Goal: Transaction & Acquisition: Purchase product/service

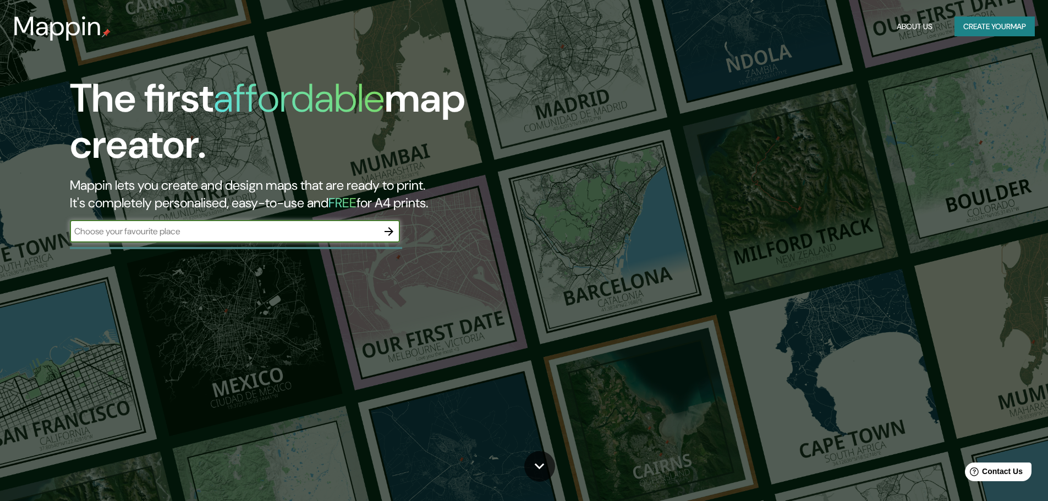
click at [246, 235] on input "text" at bounding box center [224, 231] width 308 height 13
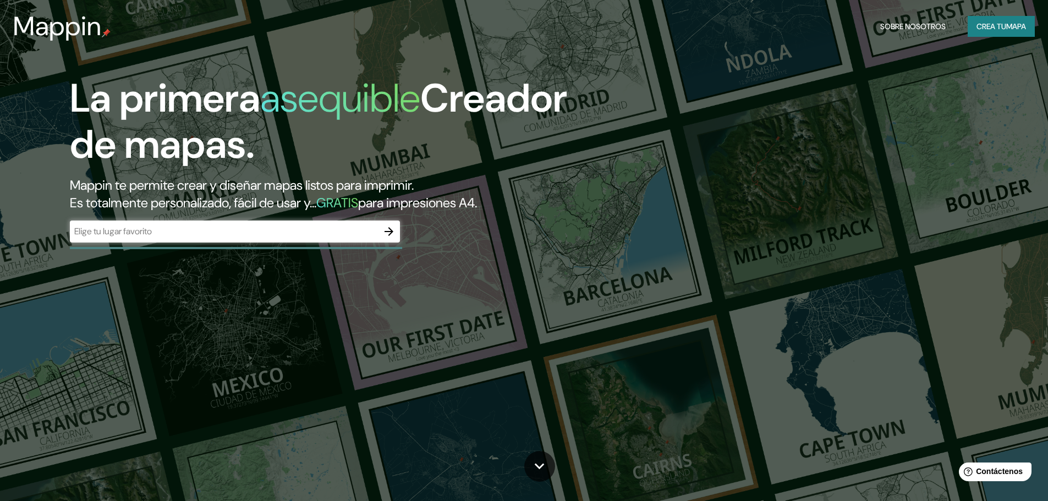
click at [126, 240] on div "​" at bounding box center [235, 232] width 330 height 22
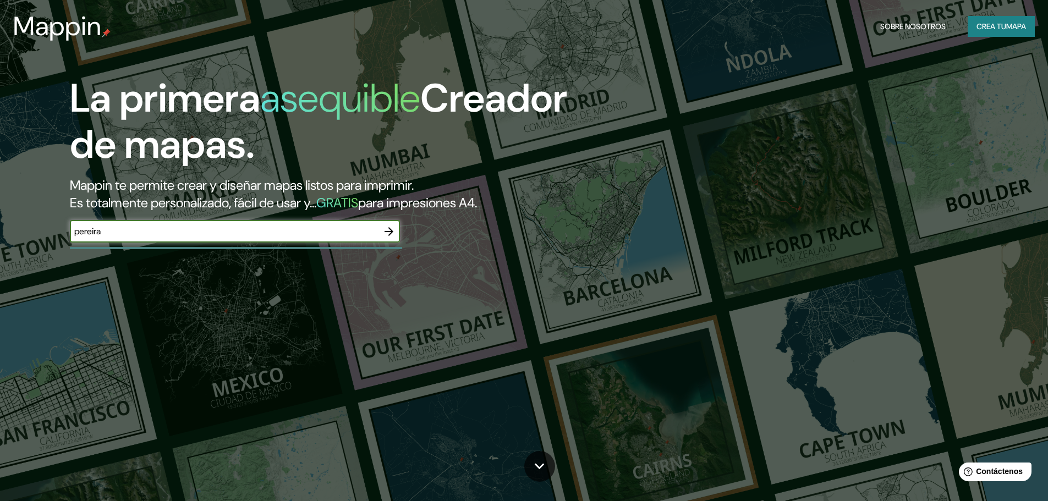
type input "pereira"
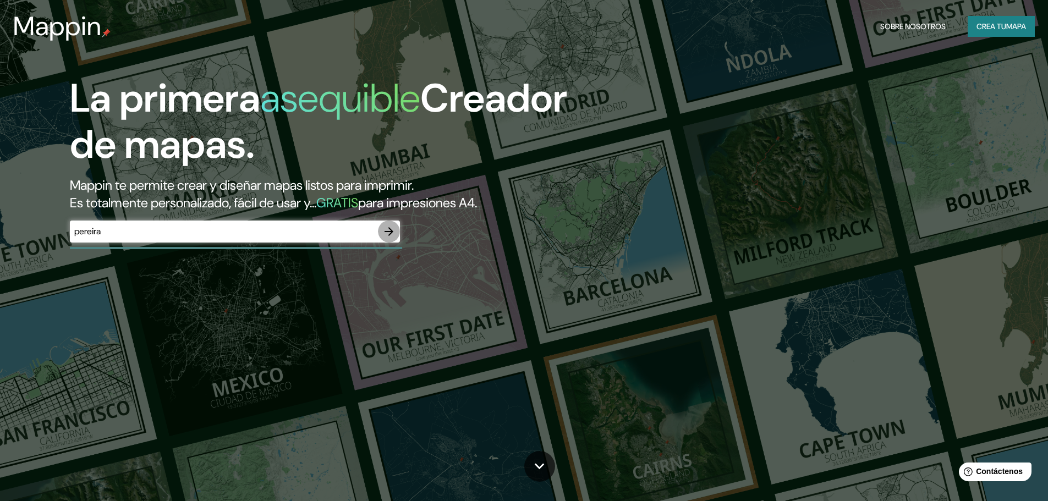
click at [391, 230] on icon "button" at bounding box center [389, 231] width 9 height 9
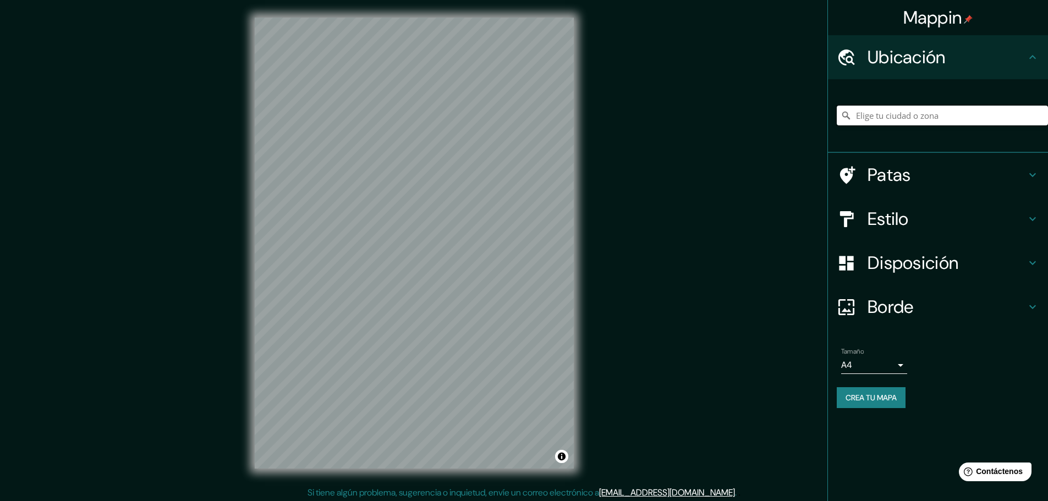
click at [906, 120] on input "Elige tu ciudad o zona" at bounding box center [942, 116] width 211 height 20
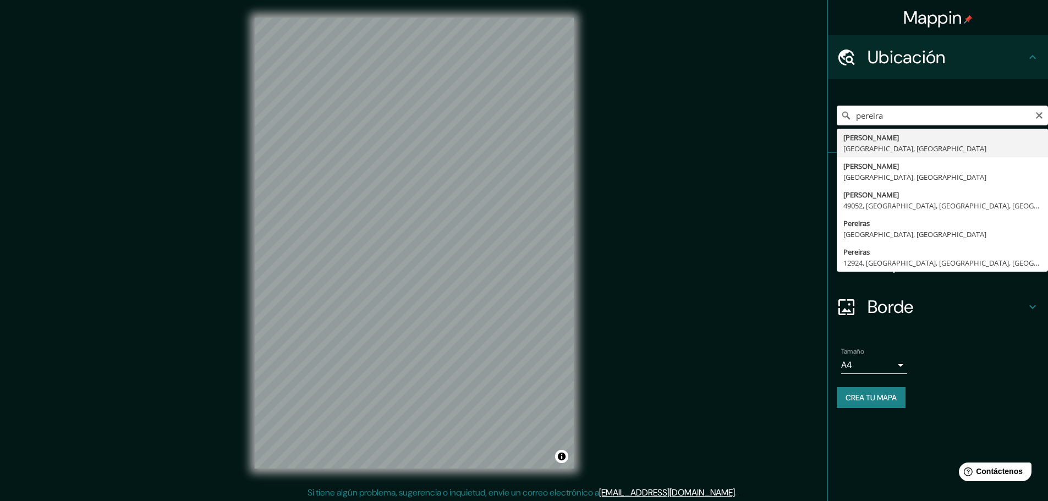
type input "[PERSON_NAME], [GEOGRAPHIC_DATA], [GEOGRAPHIC_DATA]"
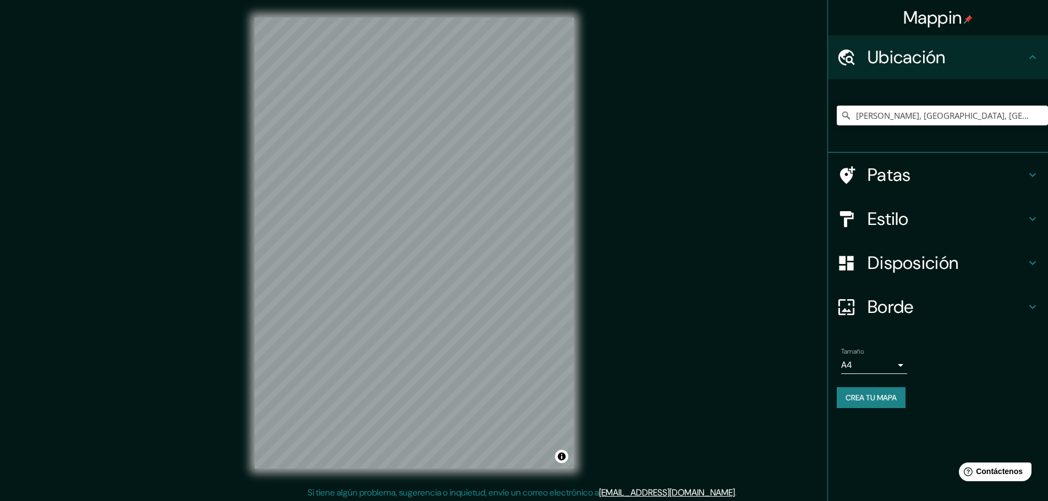
click at [1027, 263] on icon at bounding box center [1032, 262] width 13 height 13
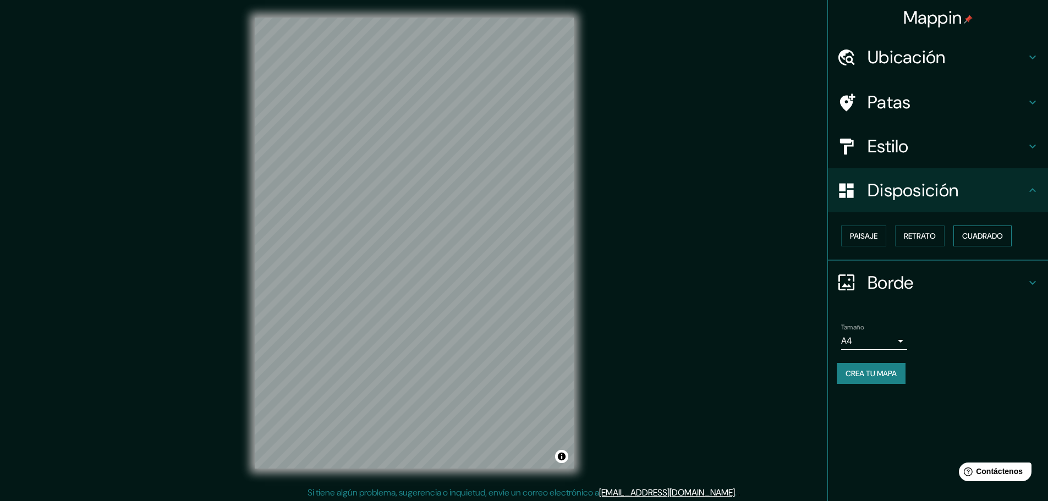
click at [976, 240] on font "Cuadrado" at bounding box center [982, 236] width 41 height 10
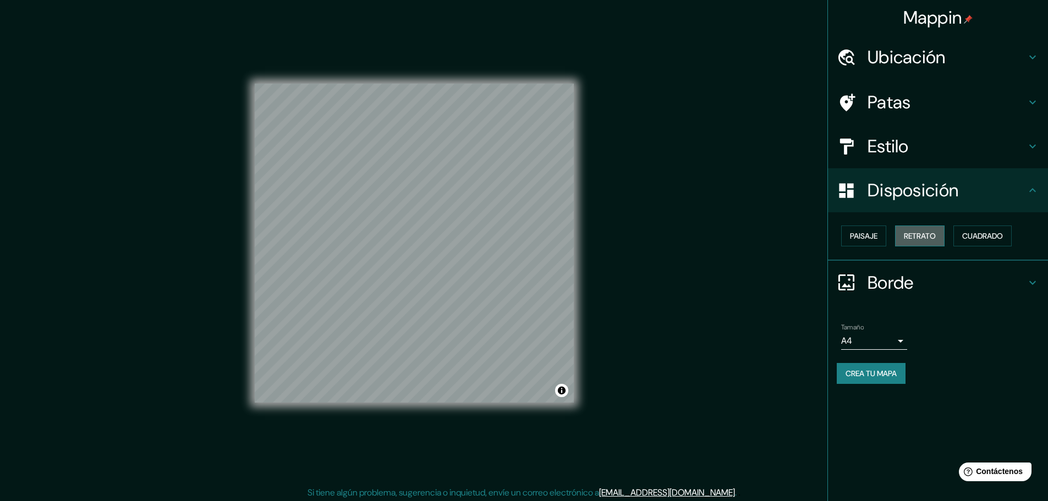
click at [930, 236] on font "Retrato" at bounding box center [920, 236] width 32 height 10
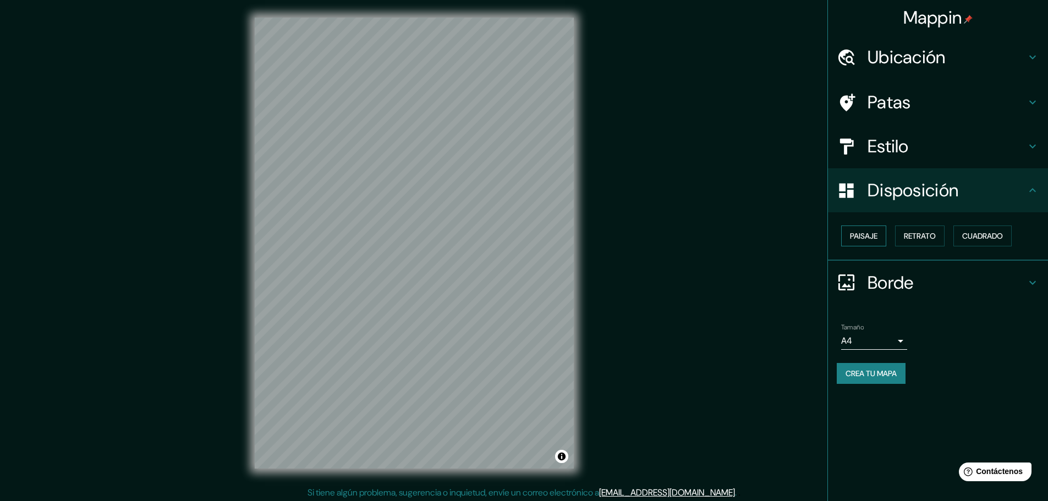
click at [872, 233] on font "Paisaje" at bounding box center [864, 236] width 28 height 10
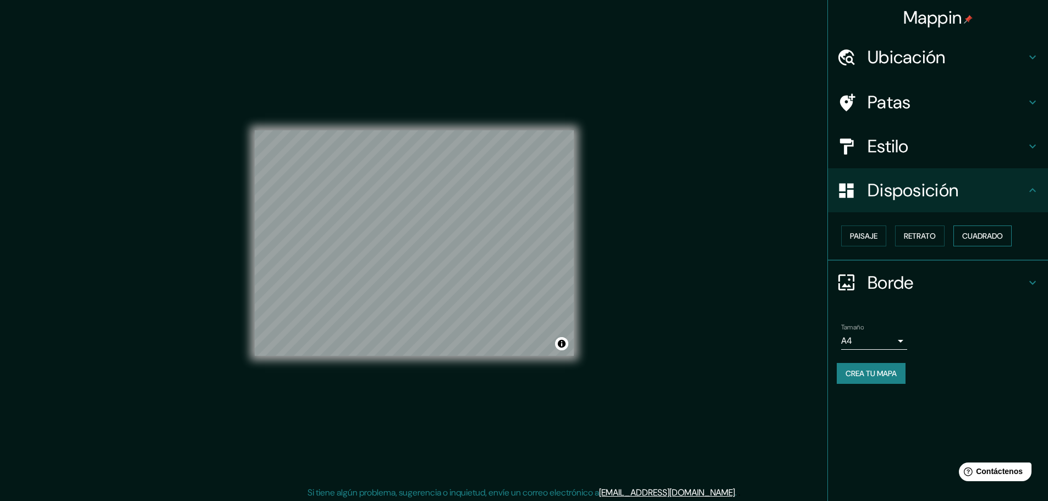
click at [991, 243] on font "Cuadrado" at bounding box center [982, 236] width 41 height 14
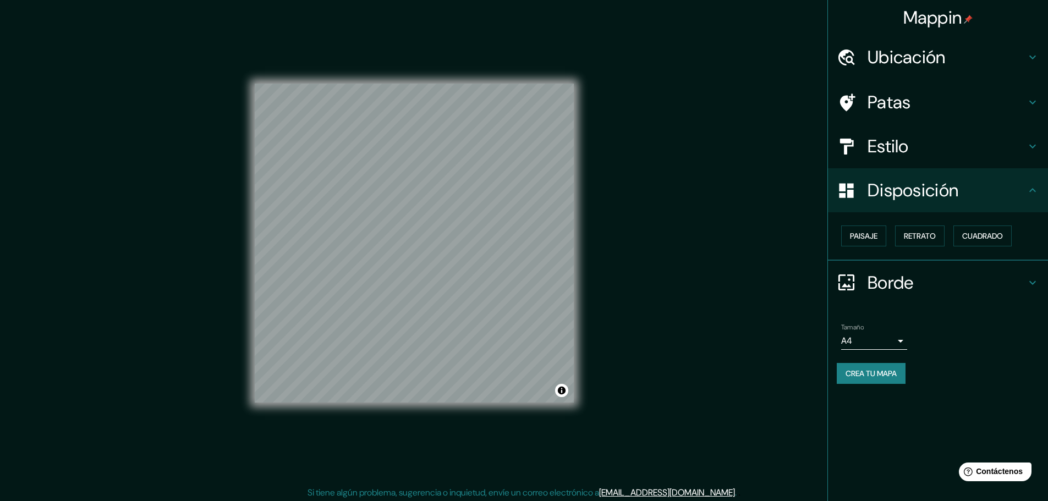
click at [1033, 149] on icon at bounding box center [1032, 147] width 7 height 4
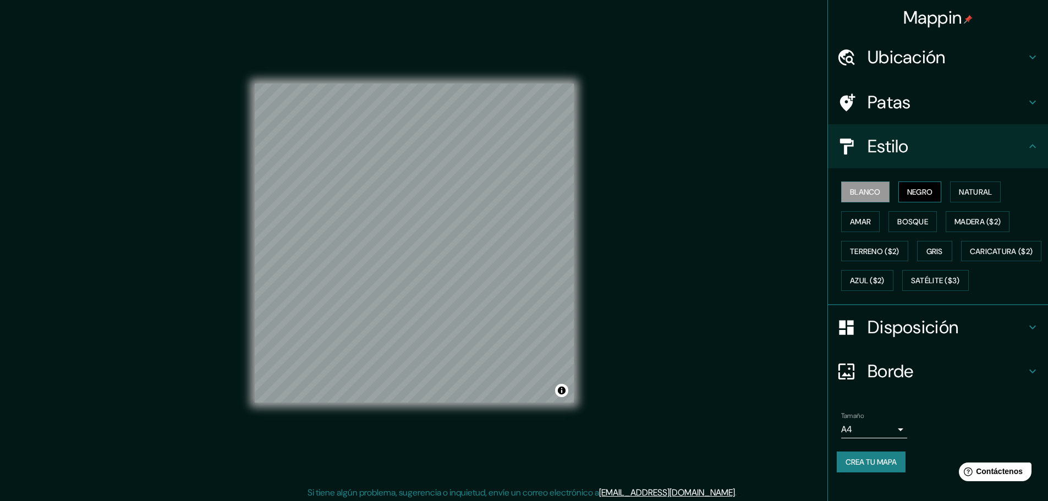
click at [925, 199] on font "Negro" at bounding box center [920, 192] width 26 height 14
click at [963, 194] on font "Natural" at bounding box center [975, 192] width 33 height 10
click at [912, 218] on font "Bosque" at bounding box center [912, 222] width 31 height 10
click at [854, 219] on font "Amar" at bounding box center [860, 222] width 21 height 10
click at [888, 222] on button "Bosque" at bounding box center [912, 221] width 48 height 21
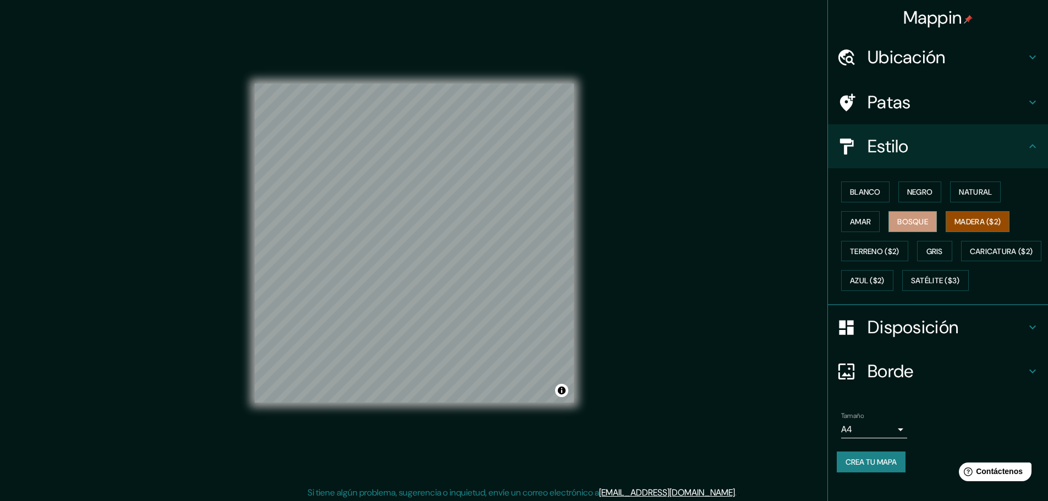
click at [967, 221] on font "Madera ($2)" at bounding box center [977, 222] width 46 height 10
click at [935, 249] on font "Gris" at bounding box center [934, 251] width 17 height 10
click at [941, 339] on font "Disposición" at bounding box center [913, 327] width 91 height 23
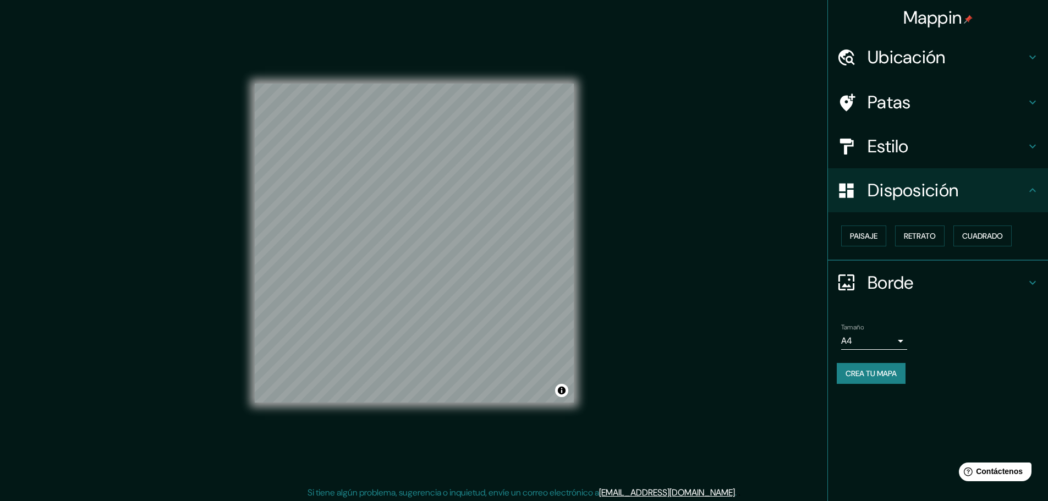
click at [1017, 205] on div "Disposición" at bounding box center [938, 190] width 220 height 44
click at [1027, 101] on icon at bounding box center [1032, 102] width 13 height 13
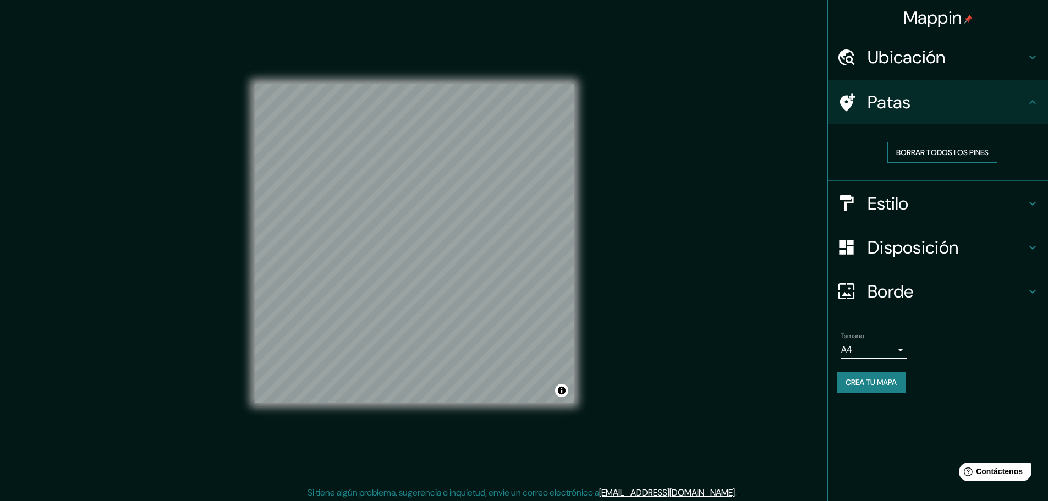
click at [979, 160] on button "Borrar todos los pines" at bounding box center [942, 152] width 110 height 21
click at [1002, 221] on div "Estilo" at bounding box center [938, 204] width 220 height 44
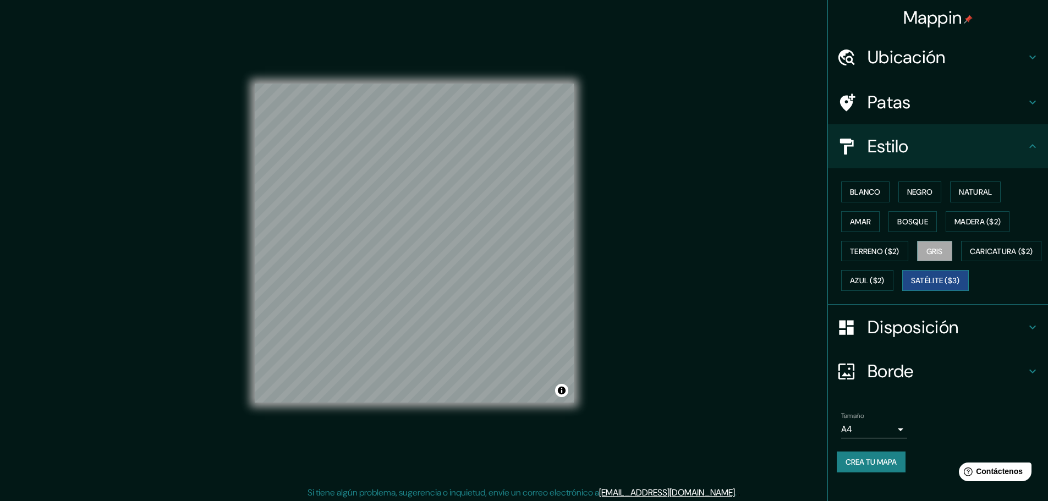
click at [911, 288] on font "Satélite ($3)" at bounding box center [935, 280] width 49 height 14
click at [970, 256] on font "Caricatura ($2)" at bounding box center [1001, 251] width 63 height 10
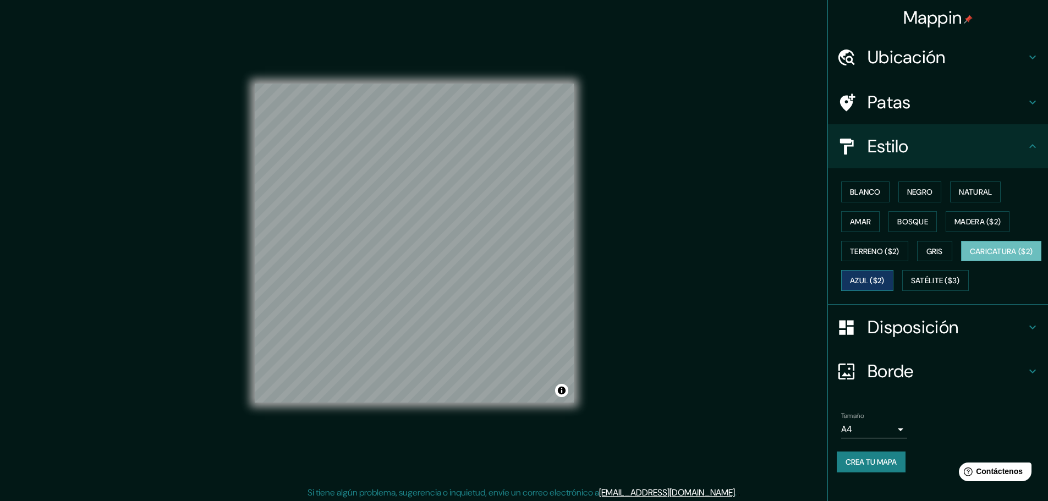
click at [885, 279] on font "Azul ($2)" at bounding box center [867, 281] width 35 height 10
click at [973, 376] on h4 "Borde" at bounding box center [947, 371] width 158 height 22
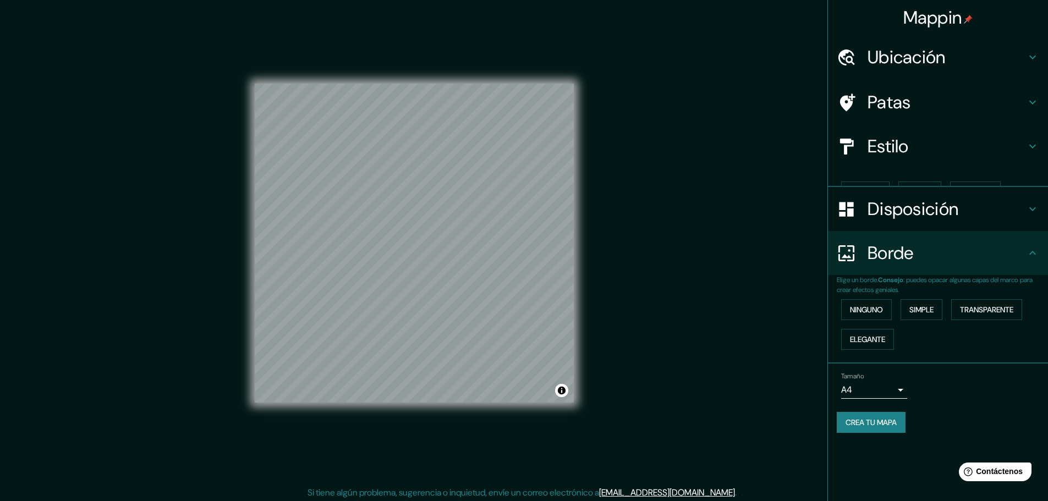
scroll to position [0, 0]
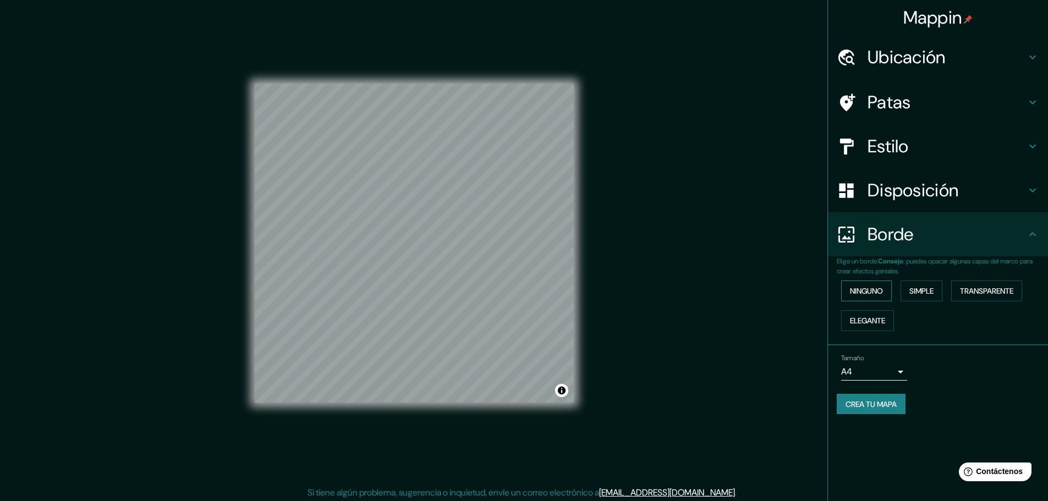
click at [871, 290] on font "Ninguno" at bounding box center [866, 291] width 33 height 10
click at [880, 321] on font "Elegante" at bounding box center [867, 321] width 35 height 10
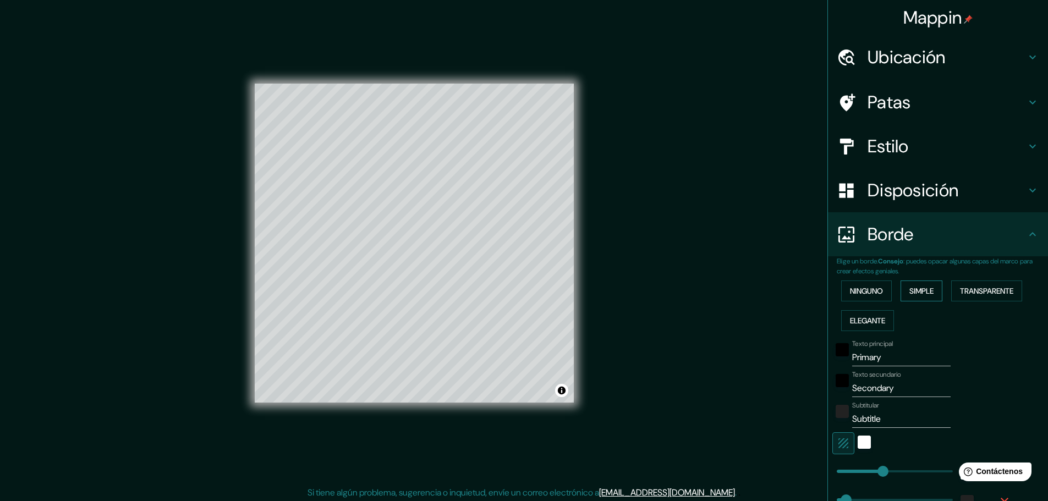
click at [924, 289] on font "Simple" at bounding box center [921, 291] width 24 height 10
click at [979, 294] on font "Transparente" at bounding box center [986, 291] width 53 height 10
click at [850, 287] on font "Ninguno" at bounding box center [866, 291] width 33 height 10
